Goal: Task Accomplishment & Management: Use online tool/utility

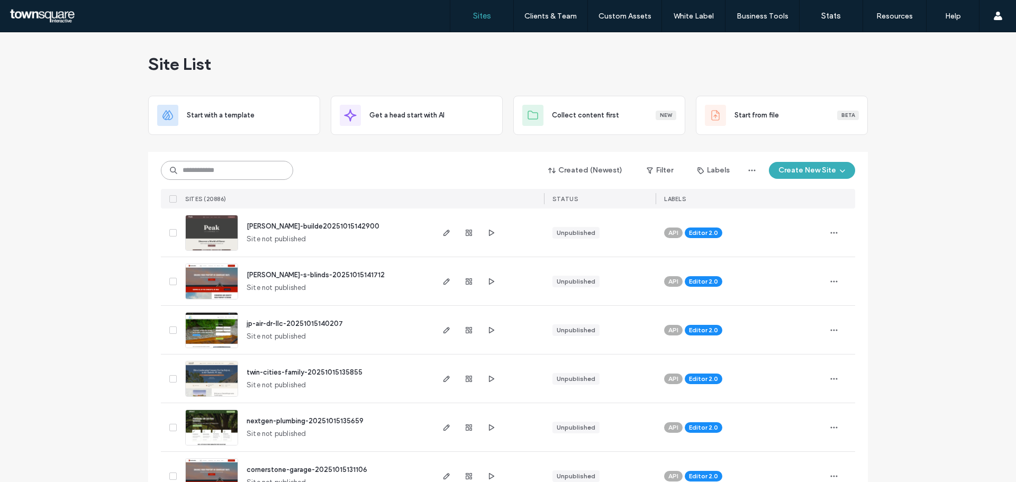
click at [239, 169] on input at bounding box center [227, 170] width 132 height 19
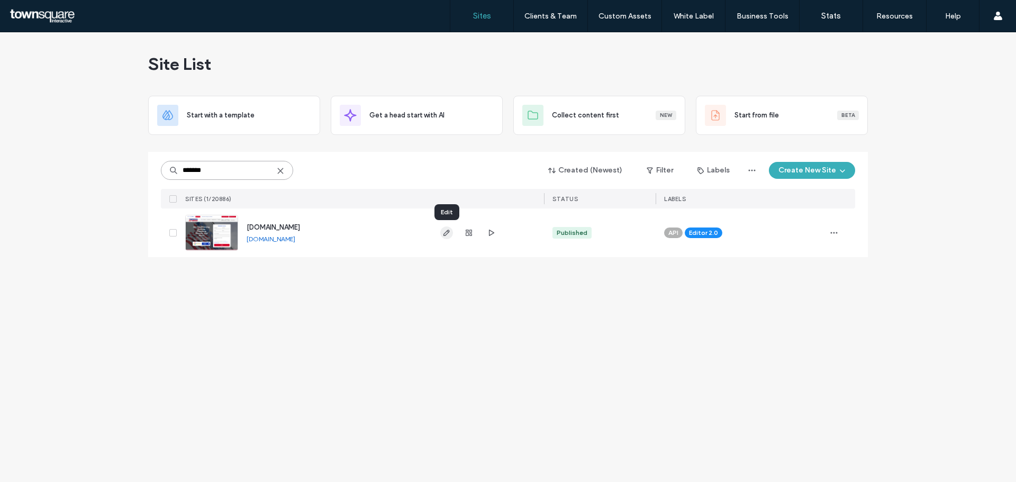
type input "*******"
click at [446, 234] on use "button" at bounding box center [446, 233] width 6 height 6
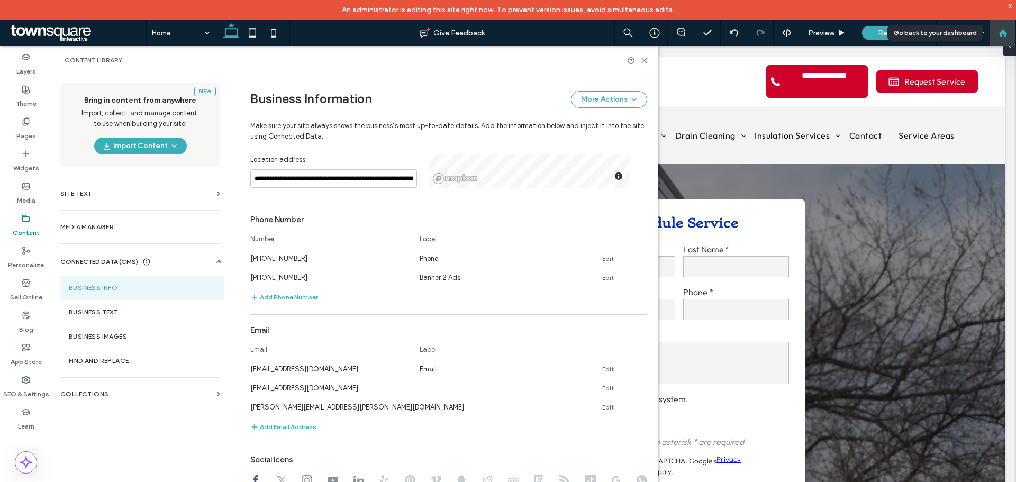
click at [999, 27] on div at bounding box center [1002, 33] width 26 height 26
